Goal: Task Accomplishment & Management: Use online tool/utility

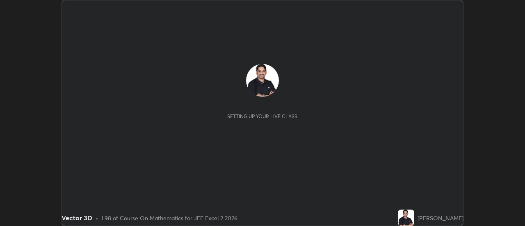
scroll to position [226, 525]
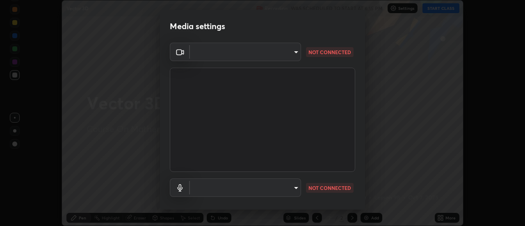
type input "f5b3656cd1dd35b39364a66cb12e0b92c55a6c1540bbf724d9531d61b52c8324"
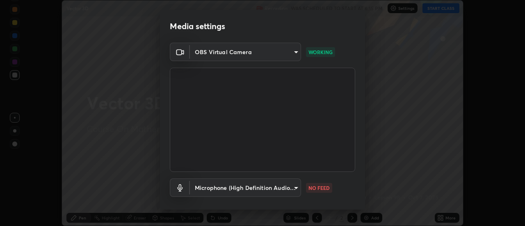
click at [360, 188] on div "OBS Virtual Camera f5b3656cd1dd35b39364a66cb12e0b92c55a6c1540bbf724d9531d61b52c…" at bounding box center [262, 135] width 205 height 184
click at [361, 197] on div "OBS Virtual Camera f5b3656cd1dd35b39364a66cb12e0b92c55a6c1540bbf724d9531d61b52c…" at bounding box center [262, 135] width 205 height 184
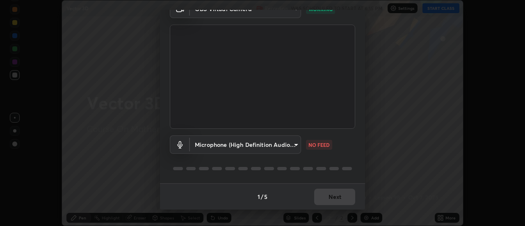
click at [292, 144] on body "Erase all Vector 3D Recording WAS SCHEDULED TO START AT 6:15 PM Settings START …" at bounding box center [262, 113] width 525 height 226
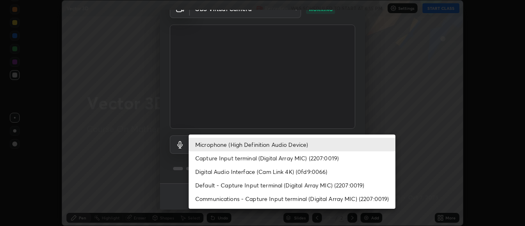
click at [246, 186] on li "Default - Capture Input terminal (Digital Array MIC) (2207:0019)" at bounding box center [292, 185] width 207 height 14
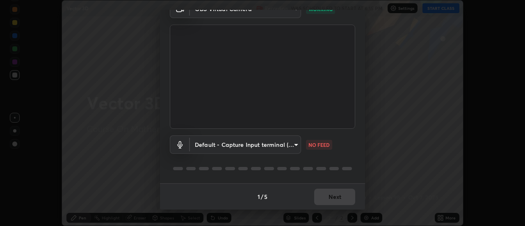
type input "default"
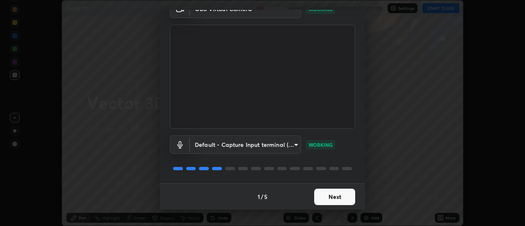
click at [335, 197] on button "Next" at bounding box center [334, 197] width 41 height 16
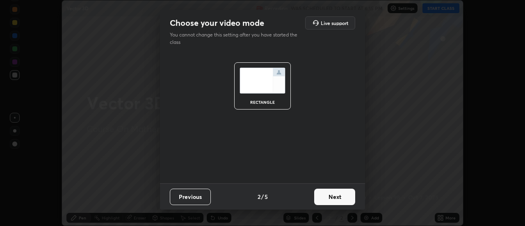
click at [338, 192] on button "Next" at bounding box center [334, 197] width 41 height 16
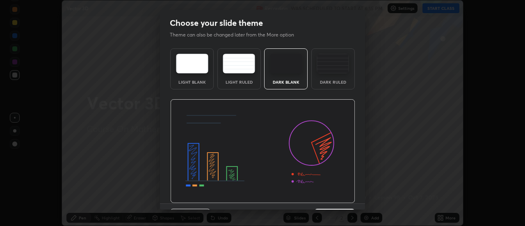
scroll to position [20, 0]
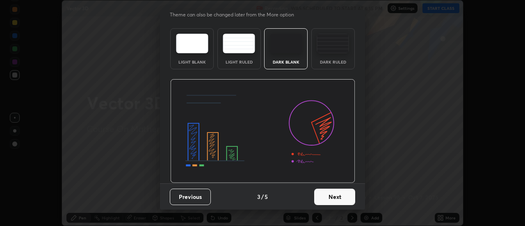
click at [337, 194] on button "Next" at bounding box center [334, 197] width 41 height 16
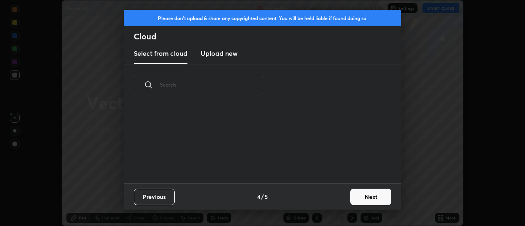
scroll to position [77, 263]
click at [366, 196] on button "Next" at bounding box center [370, 197] width 41 height 16
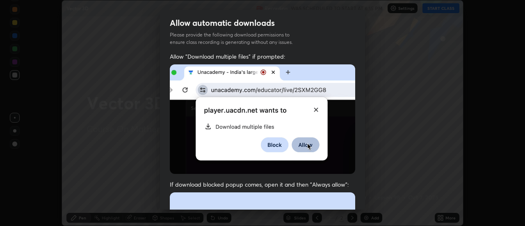
click at [361, 202] on div "Allow "Download multiple files" if prompted: If download blocked popup comes, o…" at bounding box center [262, 224] width 205 height 345
click at [362, 203] on div "Allow "Download multiple files" if prompted: If download blocked popup comes, o…" at bounding box center [262, 224] width 205 height 345
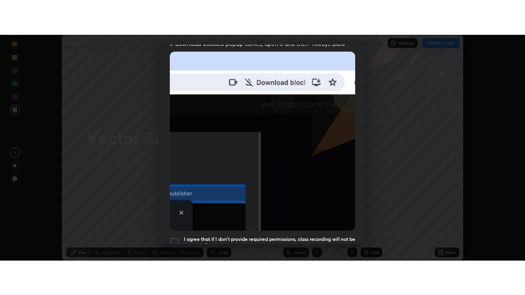
scroll to position [203, 0]
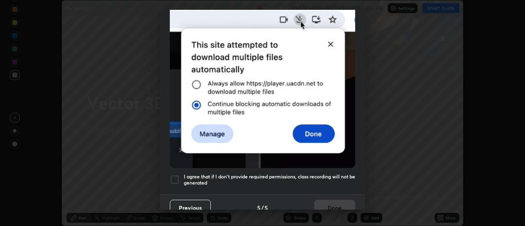
click at [172, 175] on div at bounding box center [175, 180] width 10 height 10
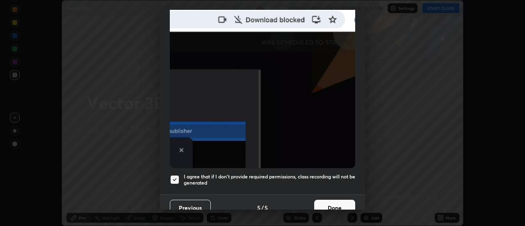
click at [329, 203] on button "Done" at bounding box center [334, 208] width 41 height 16
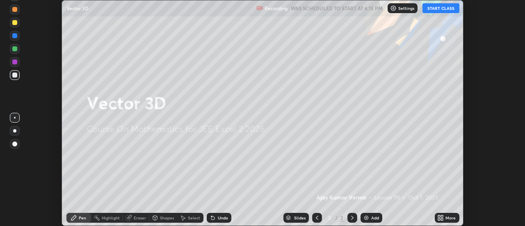
click at [436, 10] on button "START CLASS" at bounding box center [440, 8] width 37 height 10
click at [438, 216] on icon at bounding box center [440, 217] width 7 height 7
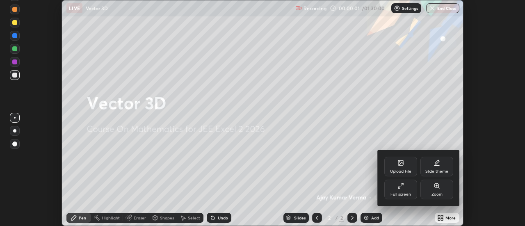
click at [398, 187] on icon at bounding box center [399, 188] width 2 height 2
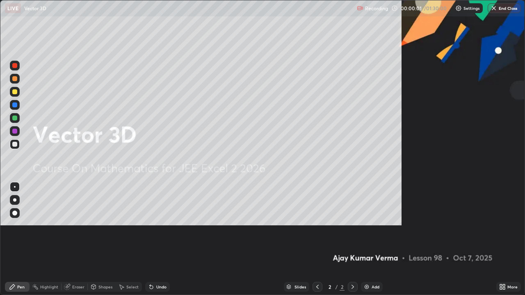
scroll to position [295, 525]
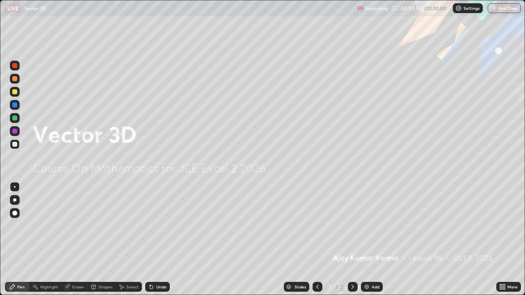
click at [370, 226] on div "Add" at bounding box center [372, 287] width 22 height 10
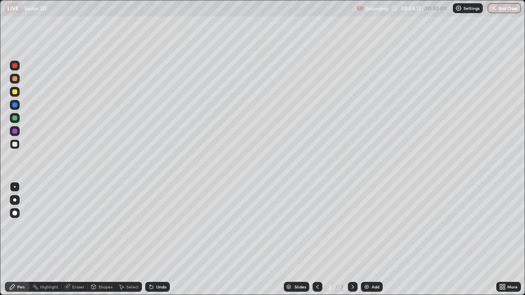
click at [14, 93] on div at bounding box center [14, 91] width 5 height 5
click at [17, 80] on div at bounding box center [14, 78] width 5 height 5
click at [14, 93] on div at bounding box center [14, 91] width 5 height 5
click at [363, 226] on img at bounding box center [366, 287] width 7 height 7
click at [15, 79] on div at bounding box center [14, 78] width 5 height 5
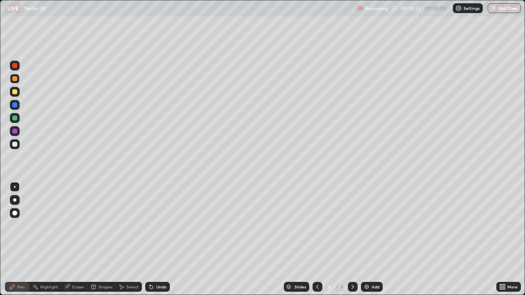
click at [14, 91] on div at bounding box center [14, 91] width 5 height 5
click at [15, 133] on div at bounding box center [14, 131] width 5 height 5
click at [352, 226] on icon at bounding box center [352, 287] width 7 height 7
click at [370, 226] on div "Add" at bounding box center [372, 287] width 22 height 10
click at [14, 93] on div at bounding box center [14, 91] width 5 height 5
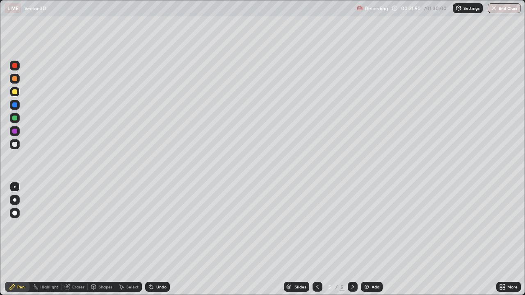
click at [14, 132] on div at bounding box center [14, 131] width 5 height 5
click at [352, 226] on icon at bounding box center [352, 287] width 7 height 7
click at [369, 226] on div "Add" at bounding box center [372, 287] width 22 height 10
click at [15, 79] on div at bounding box center [14, 78] width 5 height 5
click at [15, 93] on div at bounding box center [14, 91] width 5 height 5
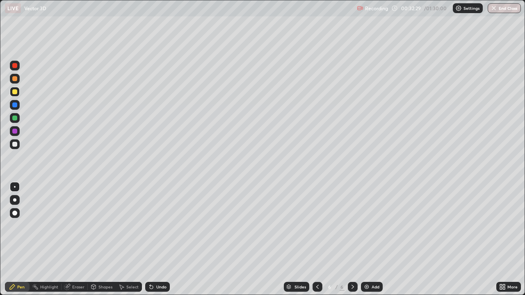
click at [16, 132] on div at bounding box center [14, 131] width 5 height 5
click at [13, 91] on div at bounding box center [14, 91] width 5 height 5
click at [365, 226] on img at bounding box center [366, 287] width 7 height 7
click at [16, 78] on div at bounding box center [14, 78] width 5 height 5
click at [16, 94] on div at bounding box center [14, 91] width 5 height 5
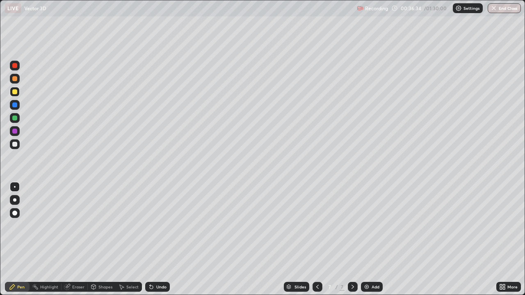
click at [14, 106] on div at bounding box center [14, 105] width 5 height 5
click at [15, 80] on div at bounding box center [14, 78] width 5 height 5
click at [15, 78] on div at bounding box center [14, 78] width 5 height 5
click at [15, 91] on div at bounding box center [14, 91] width 5 height 5
click at [16, 144] on div at bounding box center [14, 144] width 5 height 5
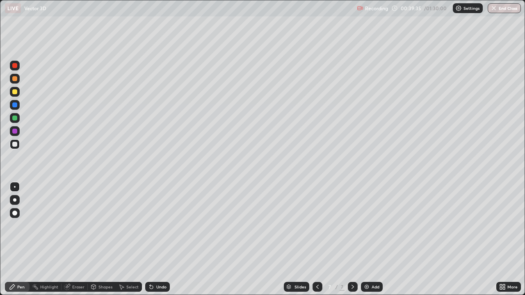
click at [13, 106] on div at bounding box center [14, 105] width 5 height 5
click at [15, 130] on div at bounding box center [14, 131] width 5 height 5
click at [14, 145] on div at bounding box center [14, 144] width 5 height 5
click at [351, 226] on icon at bounding box center [352, 287] width 7 height 7
click at [367, 226] on div "Add" at bounding box center [372, 287] width 22 height 10
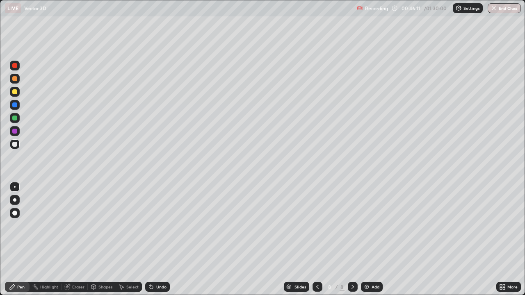
click at [78, 226] on div "Eraser" at bounding box center [78, 287] width 12 height 4
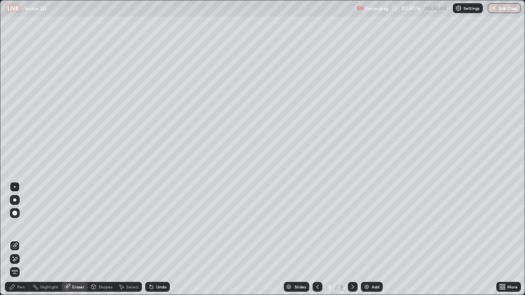
click at [23, 226] on div "Pen" at bounding box center [20, 287] width 7 height 4
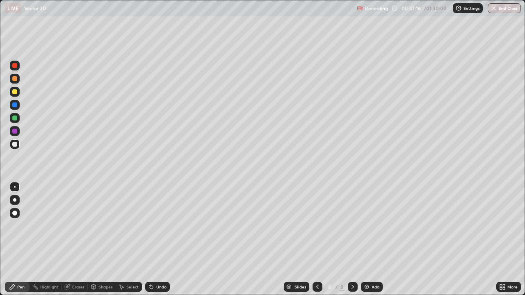
click at [15, 78] on div at bounding box center [14, 78] width 5 height 5
click at [15, 91] on div at bounding box center [14, 91] width 5 height 5
click at [13, 91] on div at bounding box center [14, 91] width 5 height 5
click at [12, 105] on div at bounding box center [14, 105] width 5 height 5
click at [15, 92] on div at bounding box center [14, 91] width 5 height 5
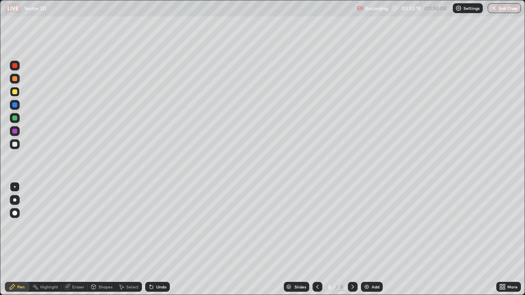
click at [13, 146] on div at bounding box center [14, 144] width 5 height 5
click at [365, 226] on div "Add" at bounding box center [372, 287] width 22 height 10
click at [17, 90] on div at bounding box center [14, 91] width 5 height 5
click at [18, 78] on div at bounding box center [15, 79] width 10 height 10
click at [367, 226] on img at bounding box center [366, 287] width 7 height 7
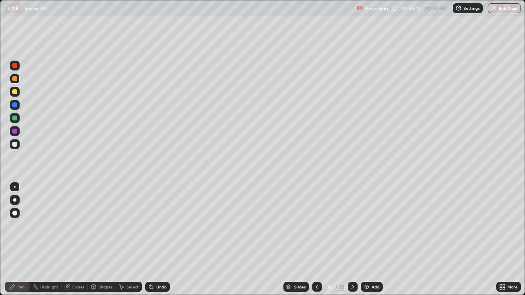
click at [15, 79] on div at bounding box center [14, 78] width 5 height 5
click at [15, 92] on div at bounding box center [14, 91] width 5 height 5
click at [16, 79] on div at bounding box center [14, 78] width 5 height 5
click at [15, 93] on div at bounding box center [14, 91] width 5 height 5
click at [15, 144] on div at bounding box center [14, 144] width 5 height 5
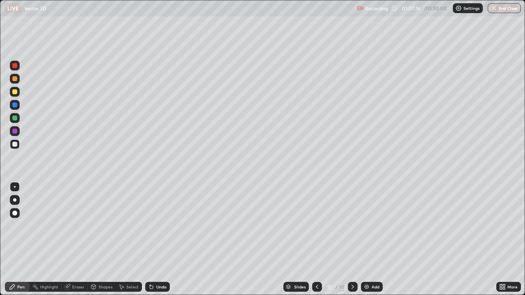
click at [367, 226] on div "Add" at bounding box center [372, 287] width 22 height 10
click at [16, 78] on div at bounding box center [14, 78] width 5 height 5
click at [317, 226] on icon at bounding box center [317, 287] width 7 height 7
click at [351, 226] on icon at bounding box center [352, 287] width 7 height 7
click at [77, 226] on div "Eraser" at bounding box center [78, 287] width 12 height 4
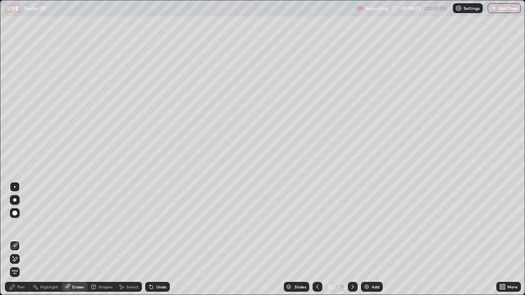
click at [20, 226] on div "Pen" at bounding box center [20, 287] width 7 height 4
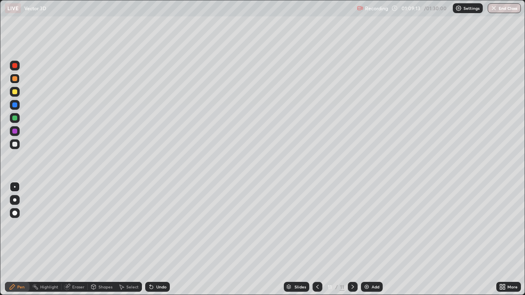
click at [16, 91] on div at bounding box center [14, 91] width 5 height 5
click at [14, 105] on div at bounding box center [14, 105] width 5 height 5
click at [77, 226] on div "Eraser" at bounding box center [78, 287] width 12 height 4
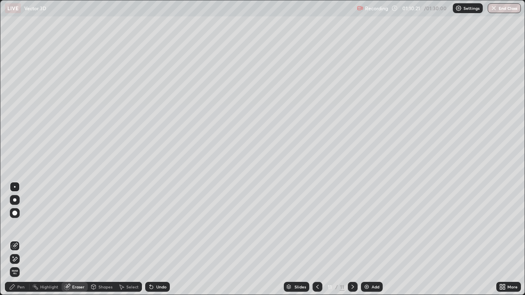
click at [19, 226] on div "Pen" at bounding box center [20, 287] width 7 height 4
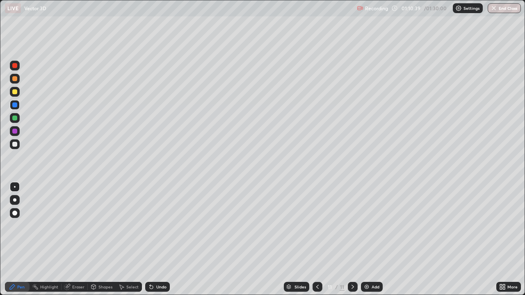
click at [16, 91] on div at bounding box center [14, 91] width 5 height 5
click at [15, 119] on div at bounding box center [14, 118] width 5 height 5
click at [15, 144] on div at bounding box center [14, 144] width 5 height 5
click at [367, 226] on img at bounding box center [366, 287] width 7 height 7
click at [15, 89] on div at bounding box center [14, 91] width 5 height 5
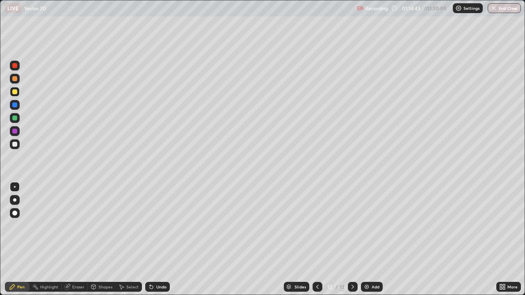
click at [16, 78] on div at bounding box center [14, 78] width 5 height 5
click at [365, 226] on img at bounding box center [366, 287] width 7 height 7
click at [15, 66] on div at bounding box center [14, 65] width 5 height 5
click at [16, 91] on div at bounding box center [14, 91] width 5 height 5
click at [77, 226] on div "Eraser" at bounding box center [78, 287] width 12 height 4
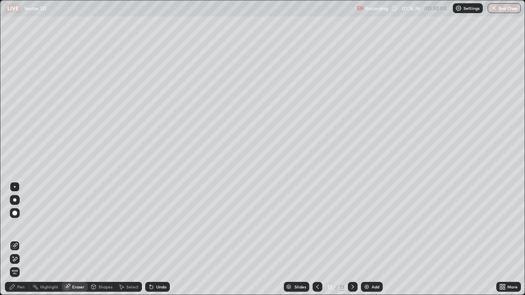
click at [21, 226] on div "Pen" at bounding box center [20, 287] width 7 height 4
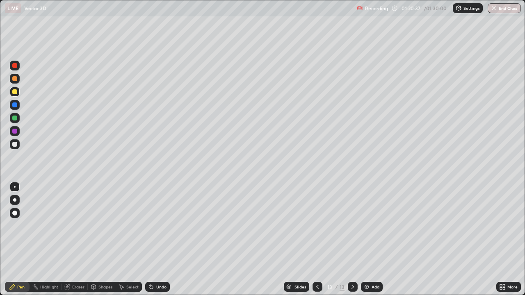
click at [14, 92] on div at bounding box center [14, 91] width 5 height 5
click at [371, 226] on div "Add" at bounding box center [372, 287] width 22 height 10
click at [16, 79] on div at bounding box center [14, 78] width 5 height 5
click at [15, 144] on div at bounding box center [14, 144] width 5 height 5
click at [494, 10] on img "button" at bounding box center [494, 8] width 7 height 7
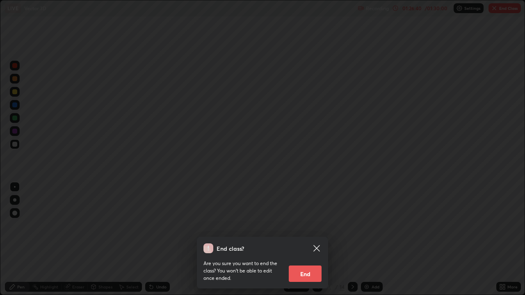
click at [308, 226] on button "End" at bounding box center [305, 274] width 33 height 16
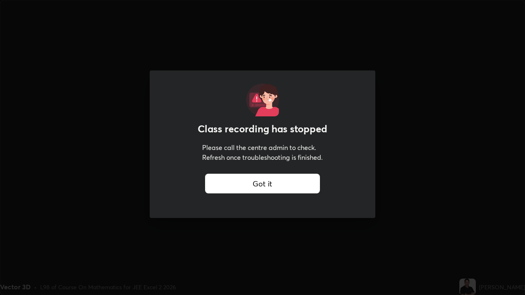
click at [243, 187] on div "Got it" at bounding box center [262, 184] width 115 height 20
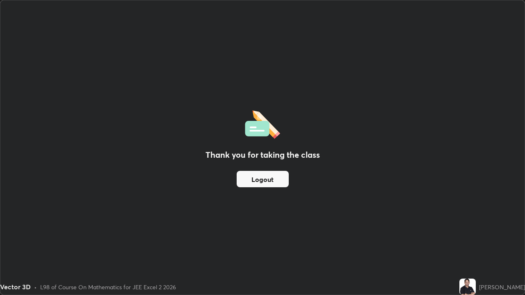
click at [260, 182] on button "Logout" at bounding box center [263, 179] width 52 height 16
